Goal: Task Accomplishment & Management: Use online tool/utility

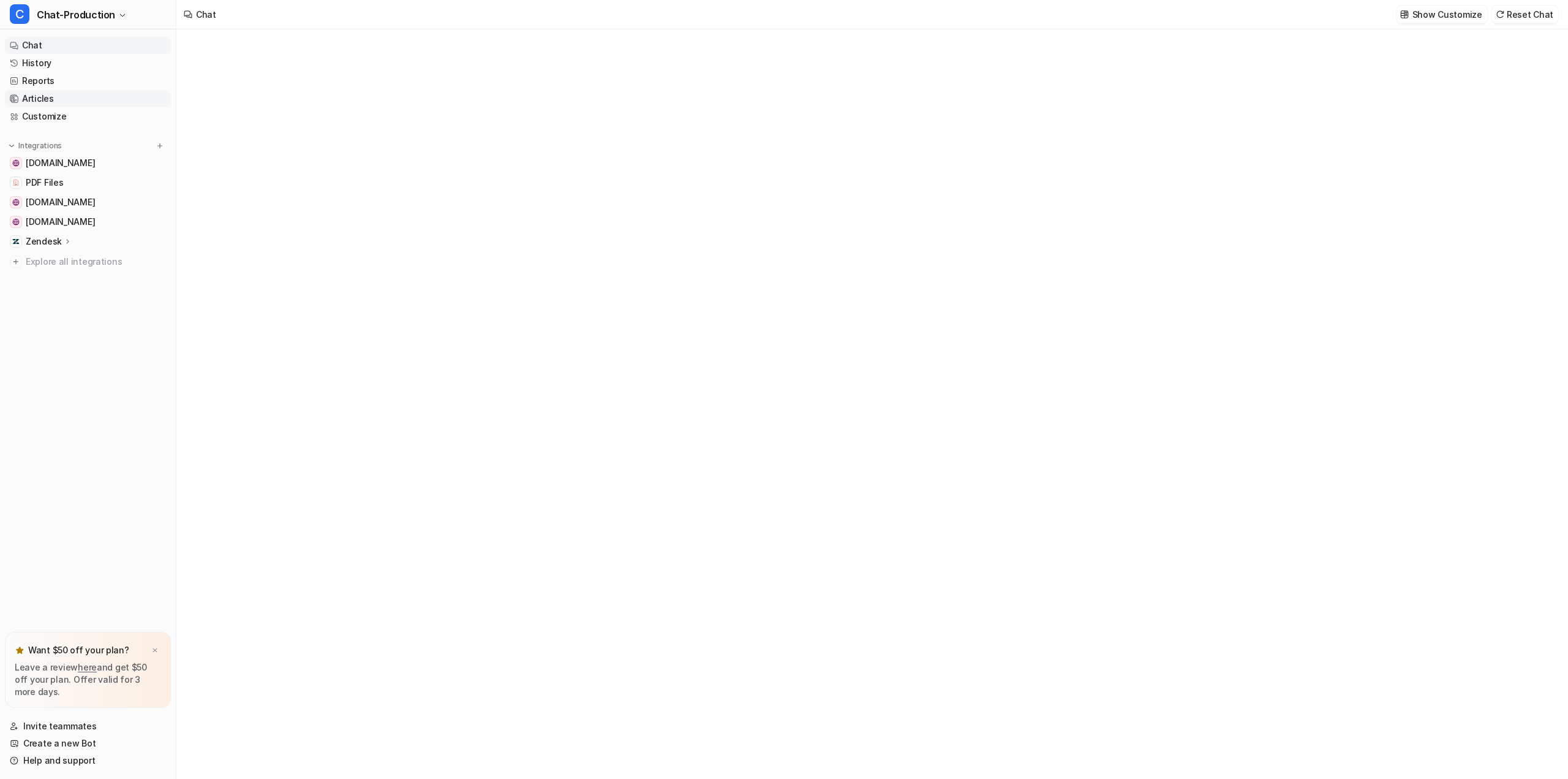
type textarea "**********"
click at [52, 62] on link "History" at bounding box center [87, 63] width 166 height 17
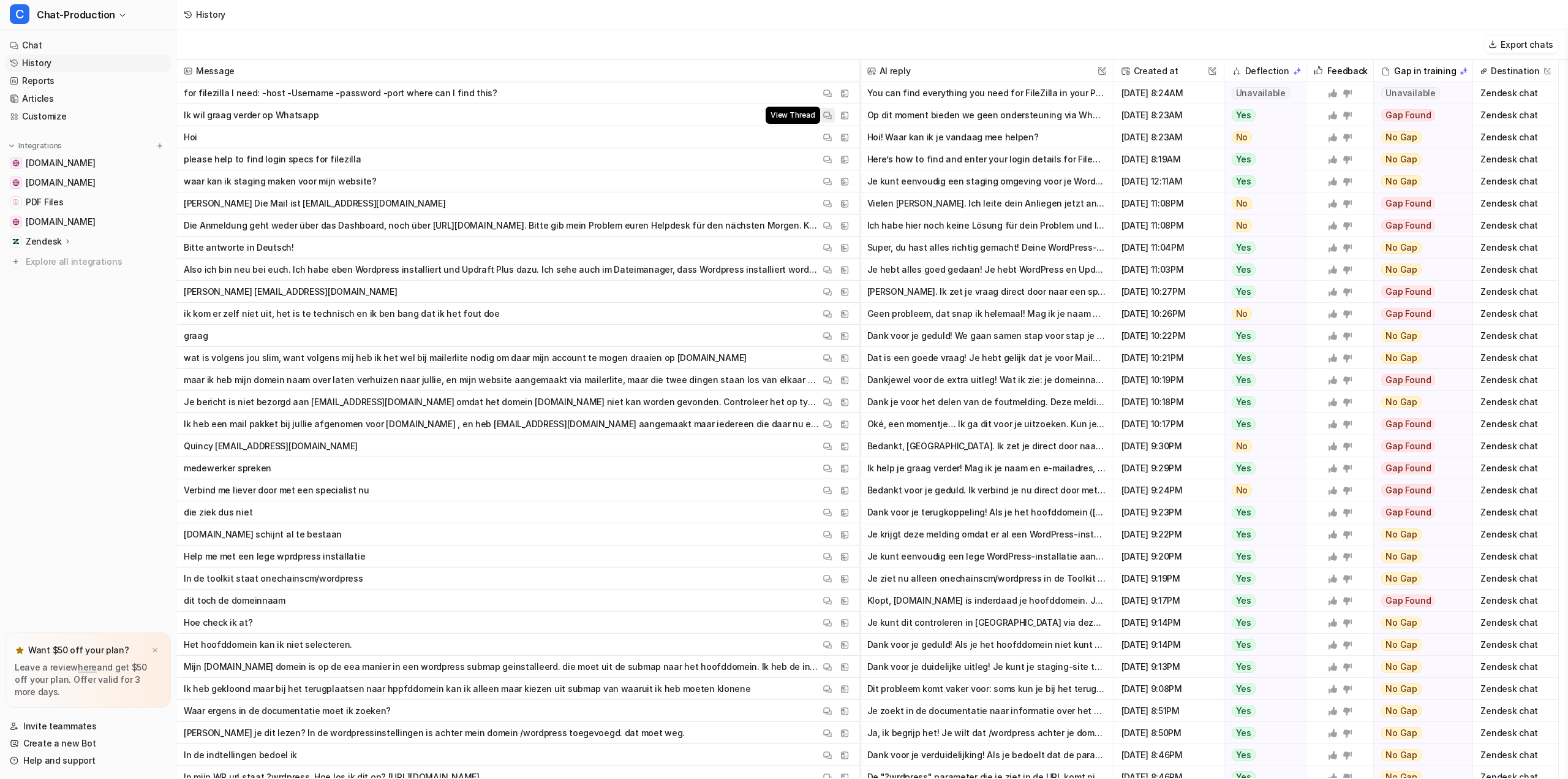
click at [828, 116] on img at bounding box center [827, 115] width 8 height 9
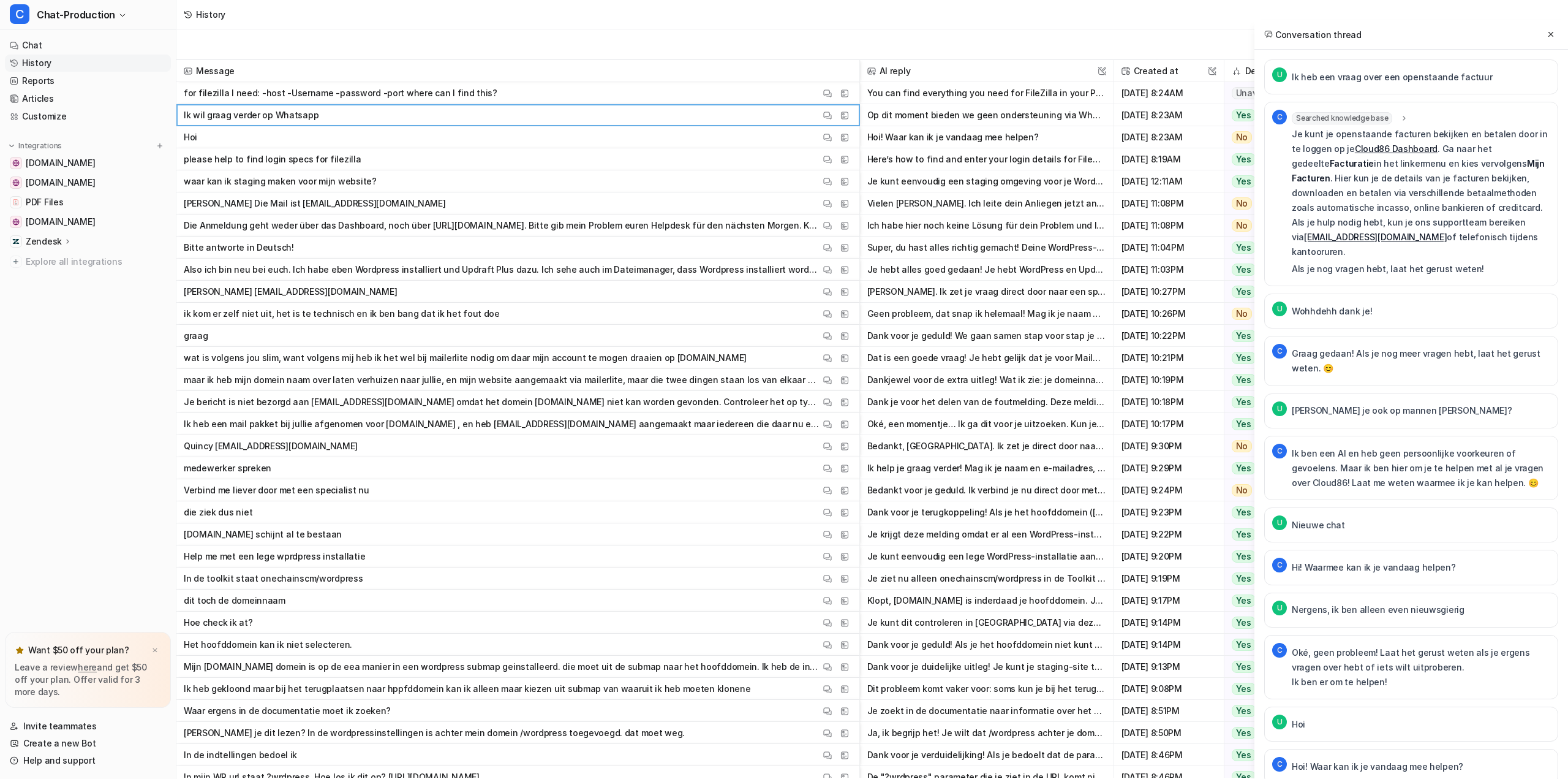
click at [272, 120] on p "Ik wil graag verder op Whatsapp" at bounding box center [251, 115] width 135 height 22
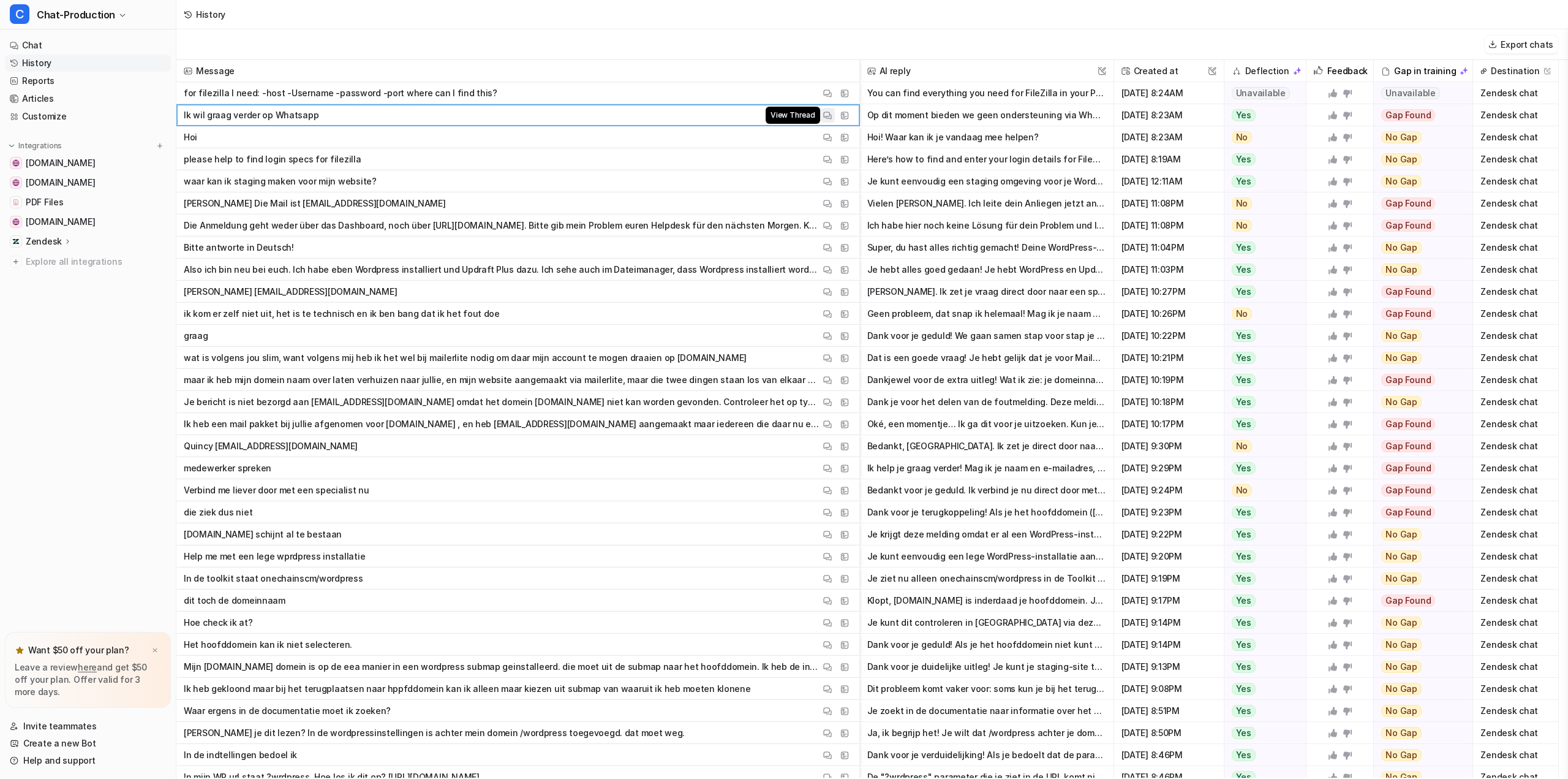
click at [827, 117] on img at bounding box center [827, 115] width 8 height 9
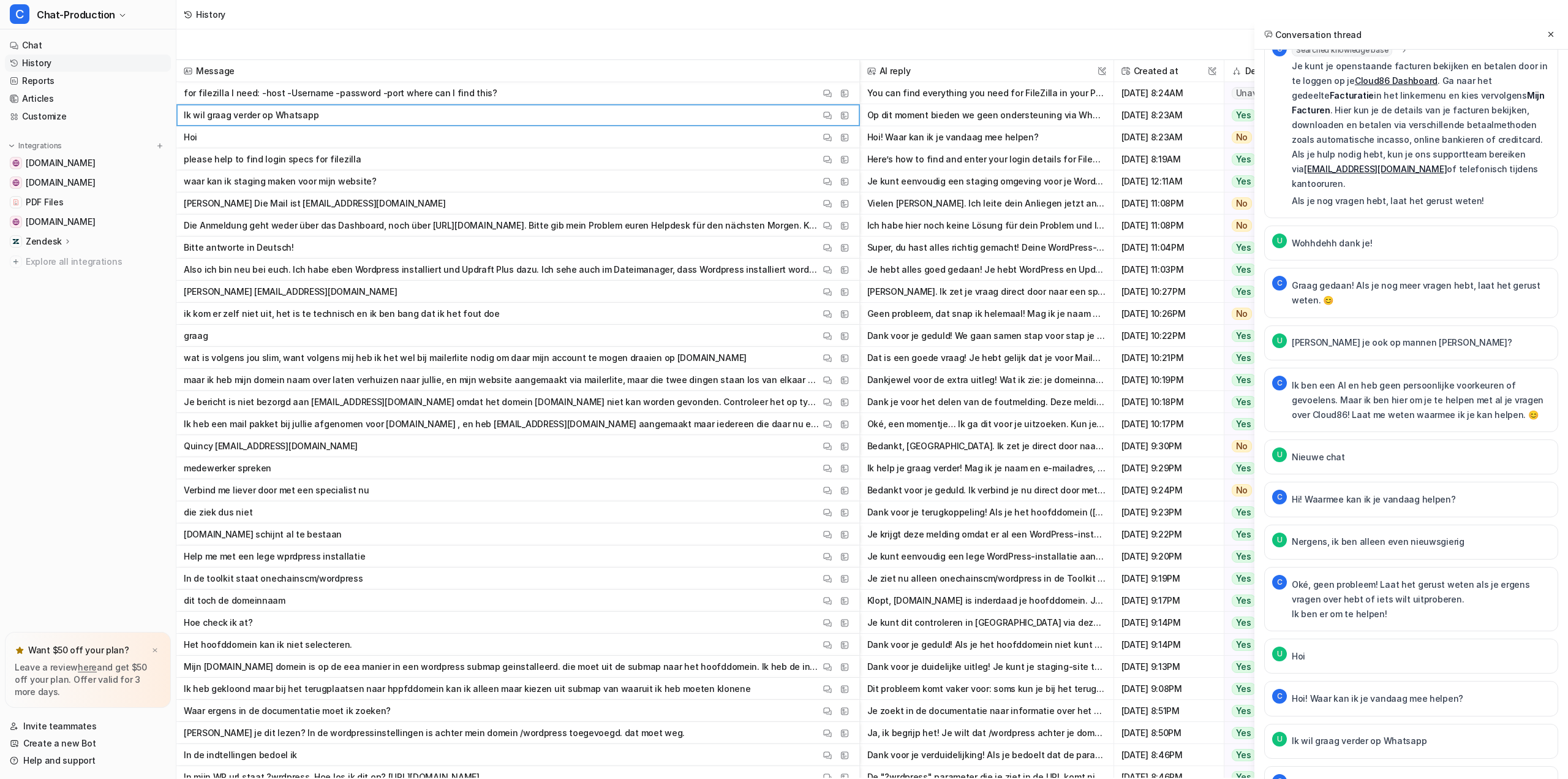
scroll to position [114, 0]
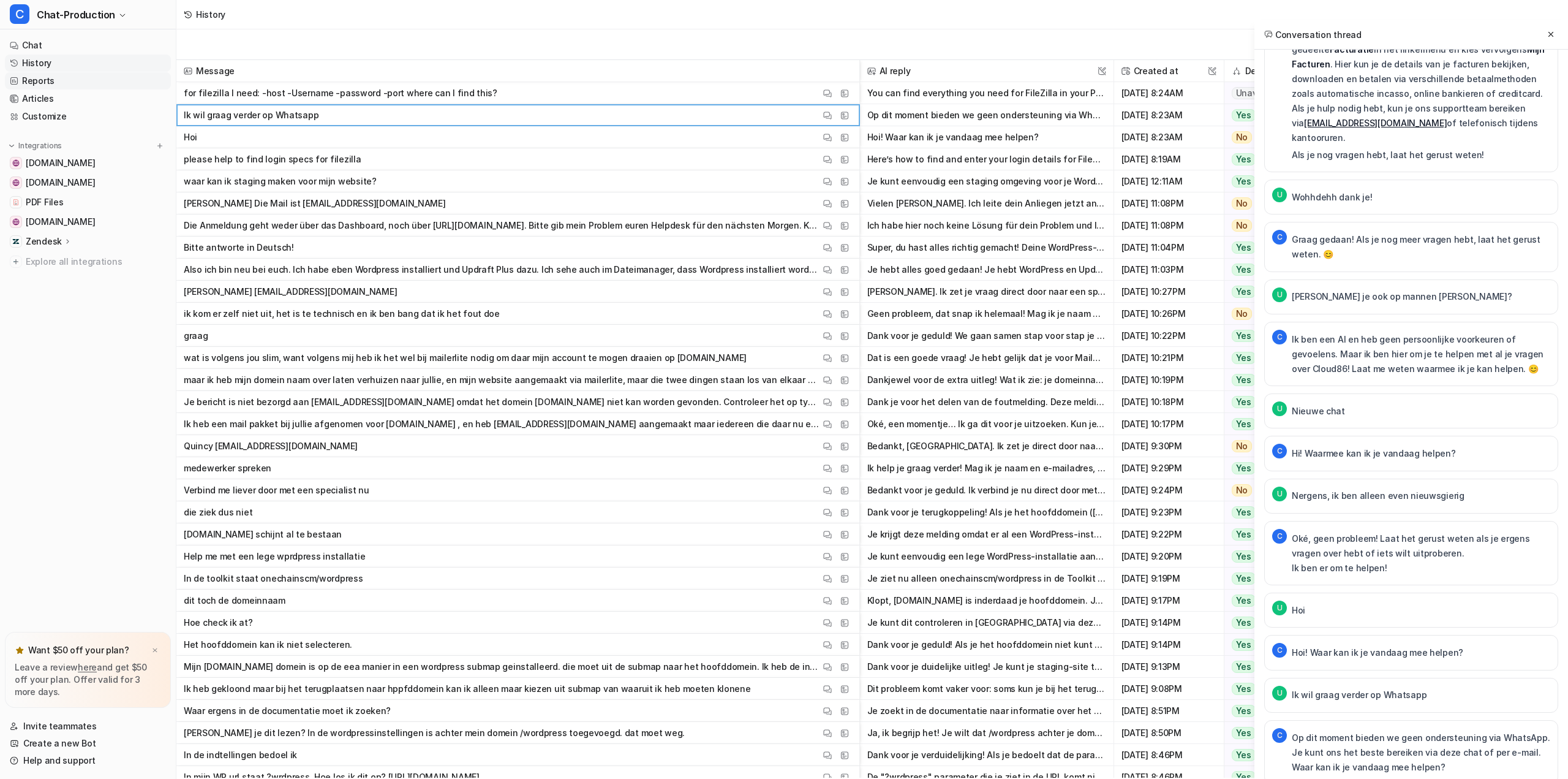
click at [39, 82] on link "Reports" at bounding box center [87, 81] width 166 height 17
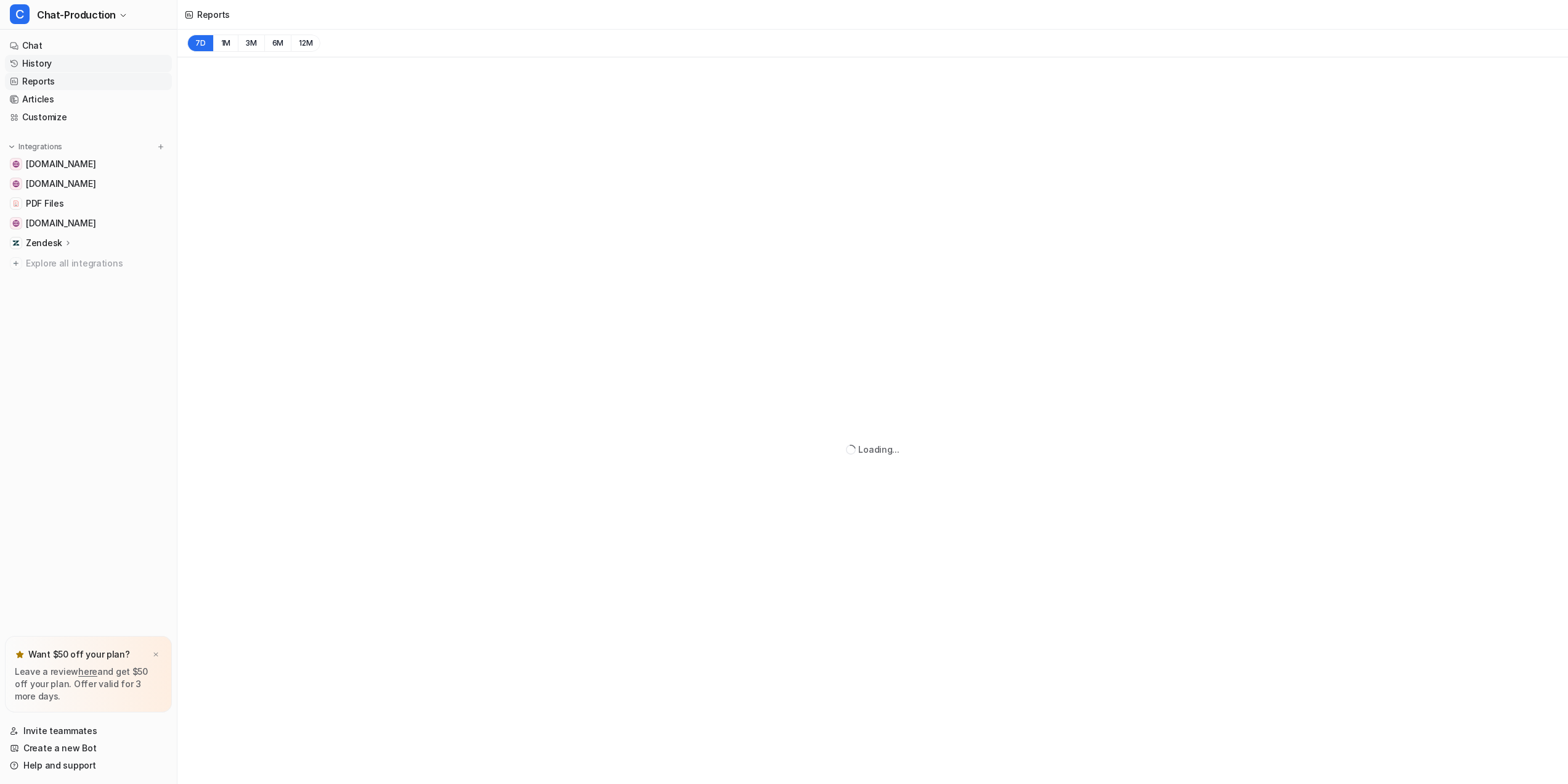
click at [38, 61] on link "History" at bounding box center [88, 63] width 167 height 17
